Goal: Find specific page/section: Find specific page/section

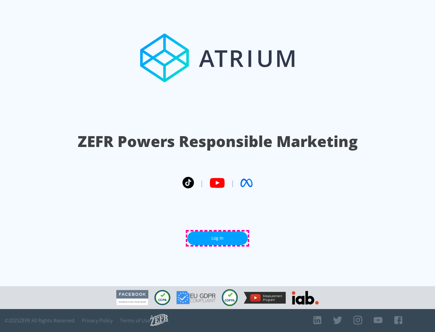
click at [218, 238] on link "Log In" at bounding box center [217, 239] width 60 height 14
